Goal: Task Accomplishment & Management: Complete application form

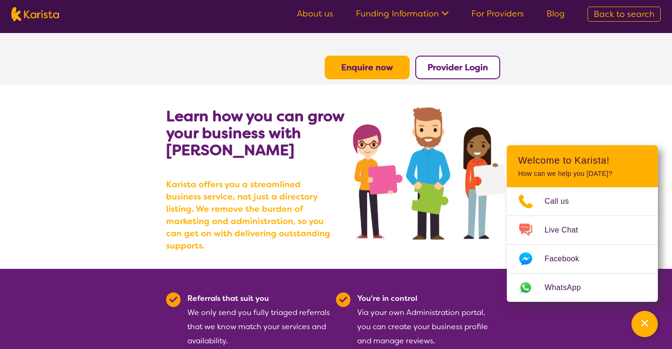
click at [375, 72] on b "Enquire now" at bounding box center [367, 67] width 52 height 11
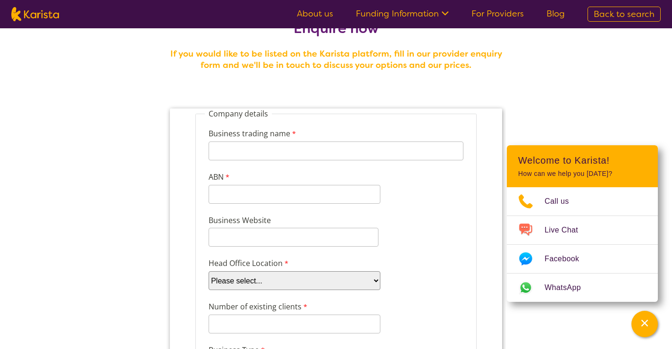
scroll to position [30, 0]
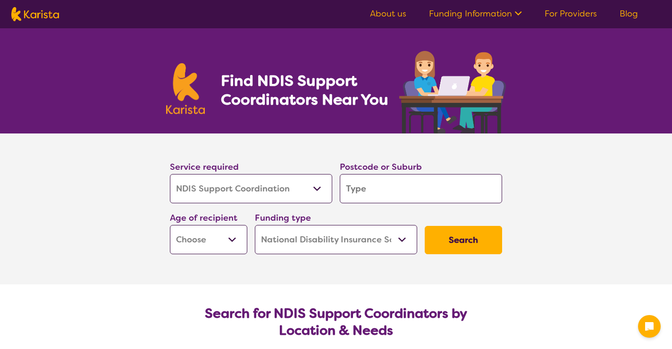
select select "NDIS Support Coordination"
select select "NDIS"
select select "NDIS Support Coordination"
select select "NDIS"
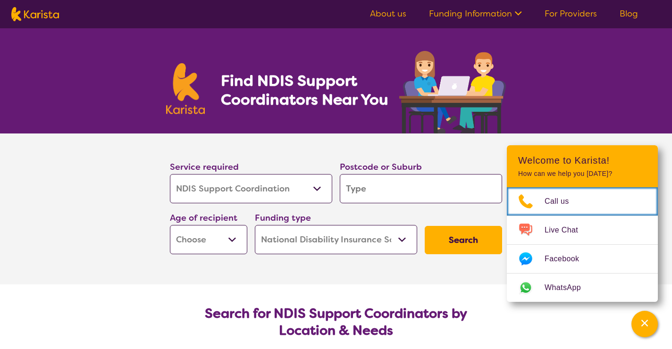
scroll to position [8, 0]
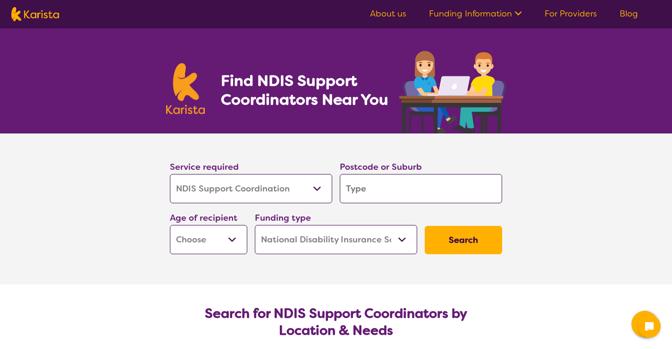
select select "NDIS Support Coordination"
select select "NDIS"
select select "NDIS Support Coordination"
select select "NDIS"
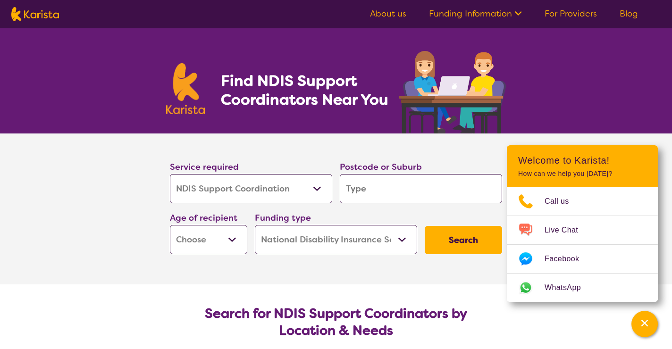
select select "NDIS Support Coordination"
select select "NDIS"
select select "NDIS Support Coordination"
select select "NDIS"
click at [576, 16] on link "For Providers" at bounding box center [571, 13] width 52 height 11
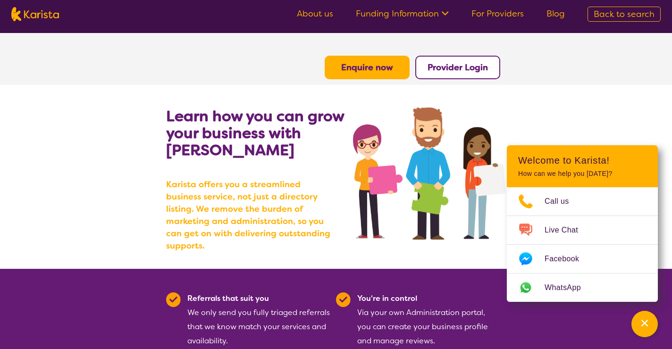
click at [508, 9] on link "For Providers" at bounding box center [498, 13] width 52 height 11
click at [367, 70] on b "Enquire now" at bounding box center [367, 67] width 52 height 11
